Goal: Check status: Check status

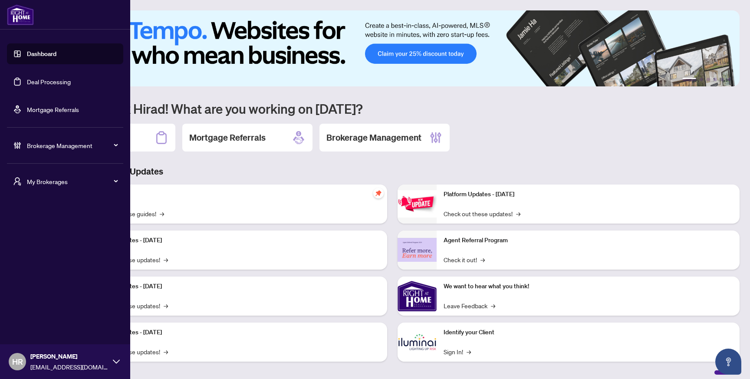
click at [27, 82] on link "Deal Processing" at bounding box center [49, 82] width 44 height 8
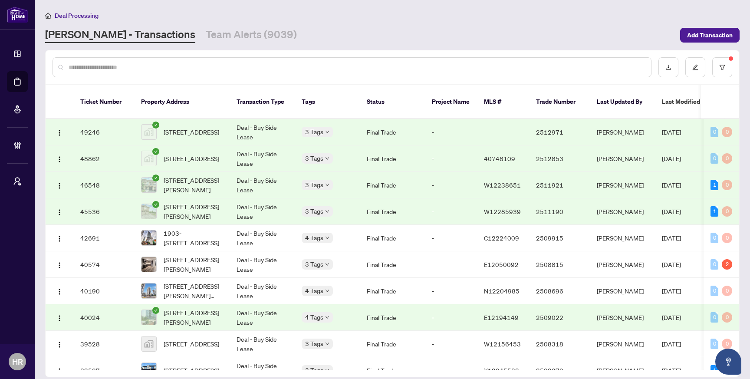
click at [253, 203] on td "Deal - Buy Side Lease" at bounding box center [262, 211] width 65 height 26
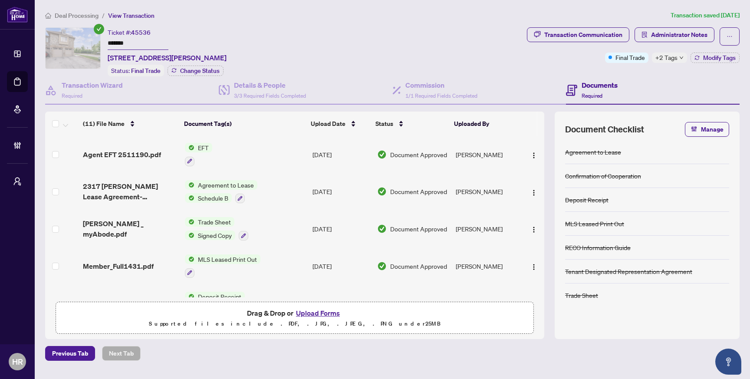
click at [120, 16] on span "View Transaction" at bounding box center [131, 16] width 46 height 8
click at [83, 16] on span "Deal Processing" at bounding box center [77, 16] width 44 height 8
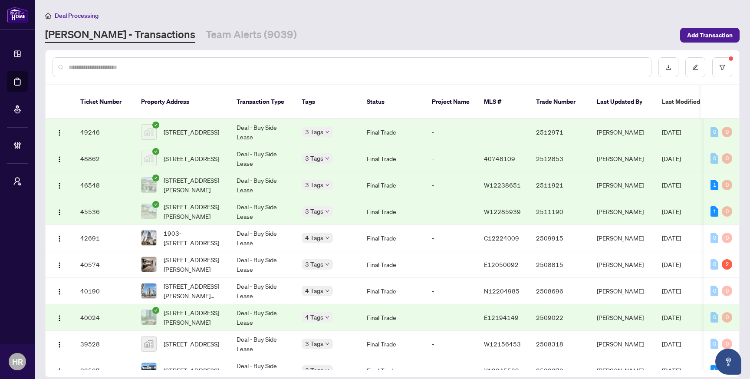
click at [258, 209] on td "Deal - Buy Side Lease" at bounding box center [262, 211] width 65 height 26
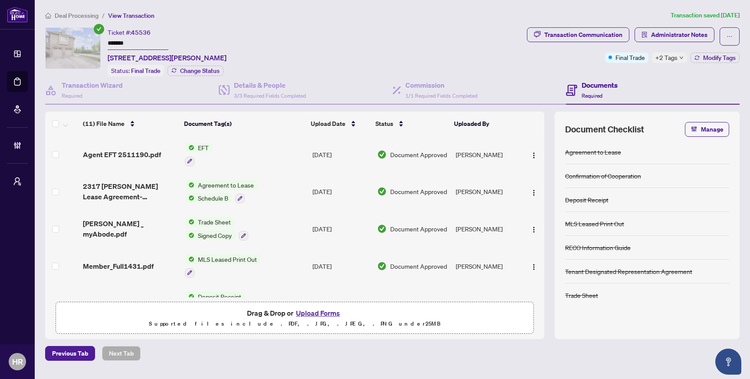
click at [90, 16] on span "Deal Processing" at bounding box center [77, 16] width 44 height 8
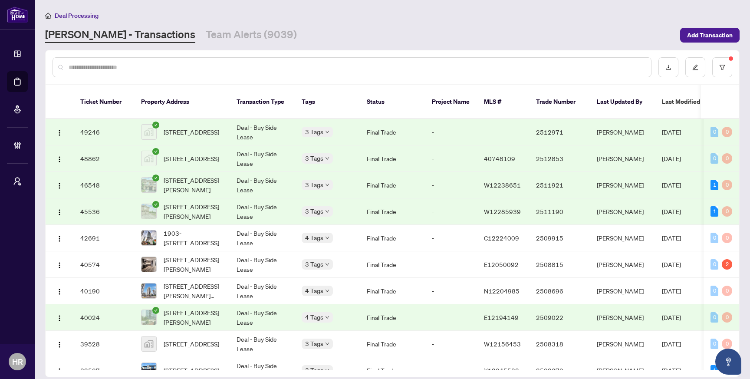
click at [191, 131] on span "[STREET_ADDRESS]" at bounding box center [192, 132] width 56 height 10
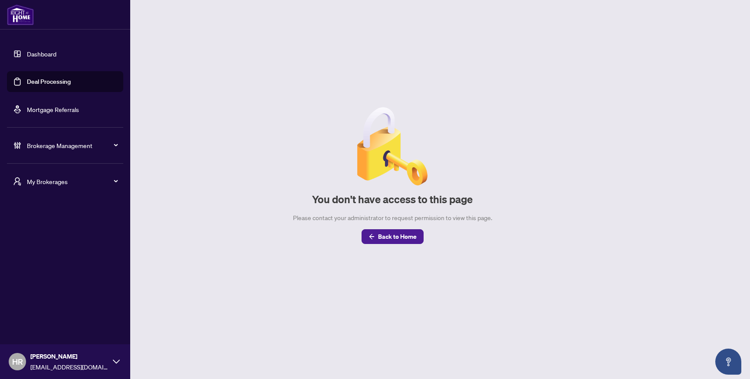
click at [17, 365] on span "HR" at bounding box center [17, 362] width 11 height 12
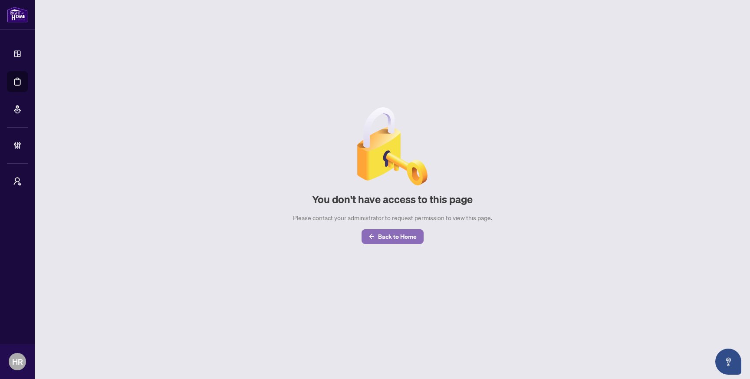
click at [397, 241] on span "Back to Home" at bounding box center [397, 237] width 39 height 14
